Goal: Task Accomplishment & Management: Use online tool/utility

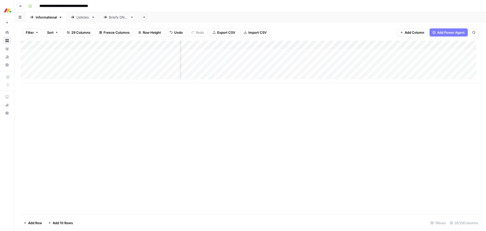
scroll to position [0, 436]
click at [282, 44] on div "Add Column" at bounding box center [251, 128] width 460 height 174
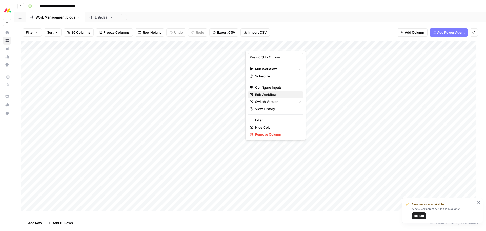
click at [277, 93] on span "Edit Workflow" at bounding box center [277, 94] width 44 height 5
